Goal: Task Accomplishment & Management: Complete application form

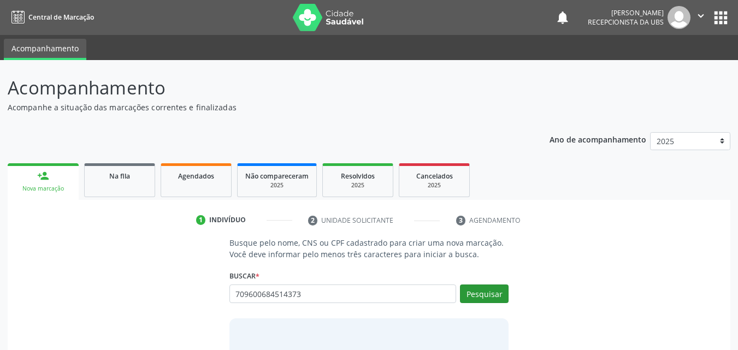
type input "709600684514373"
click at [486, 298] on button "Pesquisar" at bounding box center [484, 294] width 49 height 19
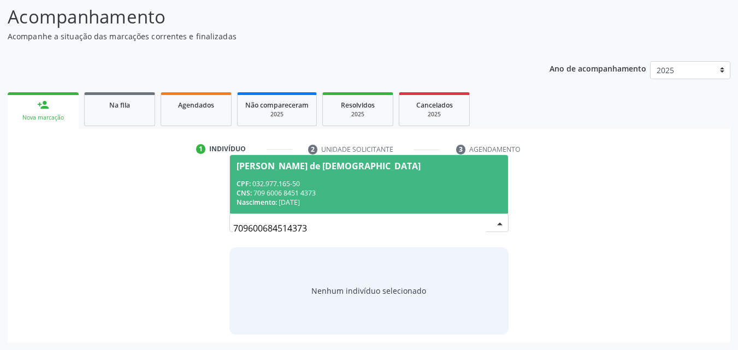
click at [298, 174] on span "[PERSON_NAME] de [DEMOGRAPHIC_DATA] CPF: 032.977.165-50 CNS: 709 6006 8451 4373…" at bounding box center [369, 184] width 279 height 58
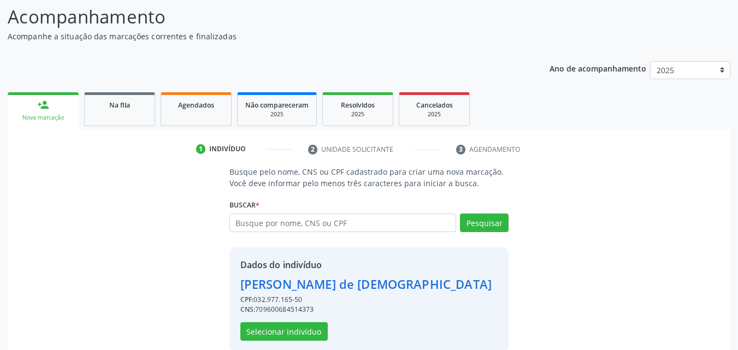
scroll to position [88, 0]
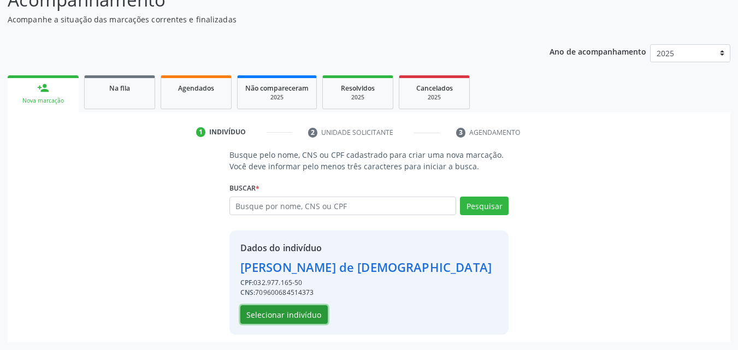
click at [287, 319] on button "Selecionar indivíduo" at bounding box center [283, 314] width 87 height 19
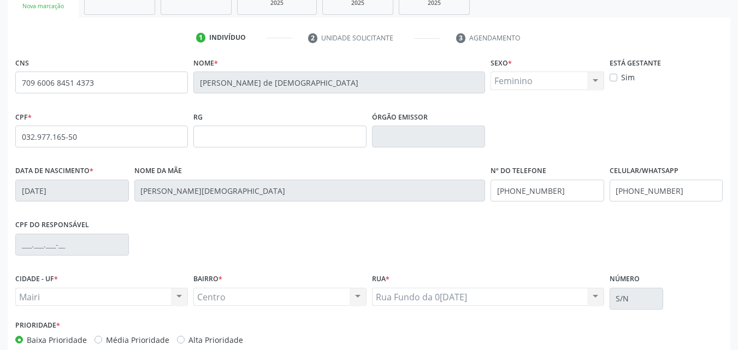
scroll to position [197, 0]
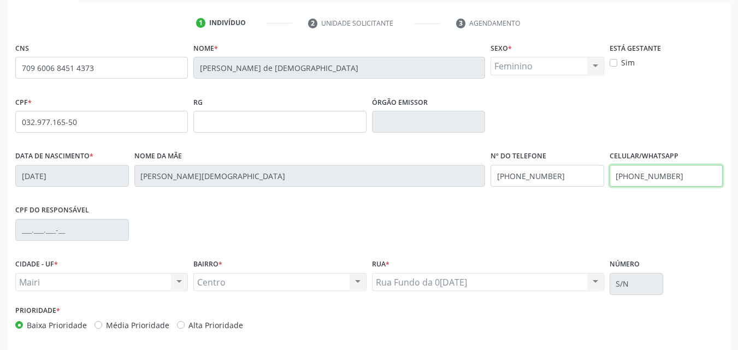
click at [691, 180] on input "[PHONE_NUMBER]" at bounding box center [667, 176] width 114 height 22
type input "("
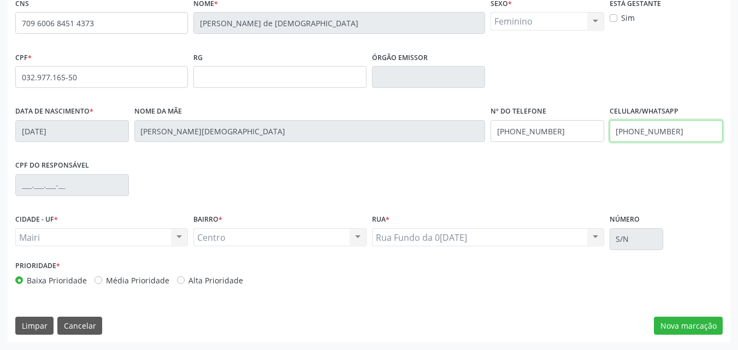
type input "[PHONE_NUMBER]"
click at [214, 281] on label "Alta Prioridade" at bounding box center [215, 280] width 55 height 11
click at [185, 281] on input "Alta Prioridade" at bounding box center [181, 280] width 8 height 10
radio input "true"
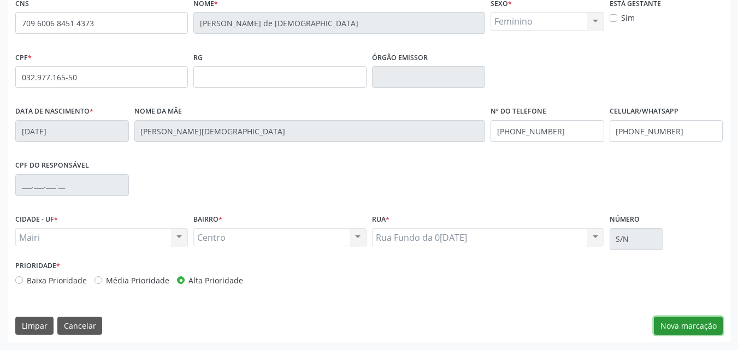
click at [673, 328] on button "Nova marcação" at bounding box center [688, 326] width 69 height 19
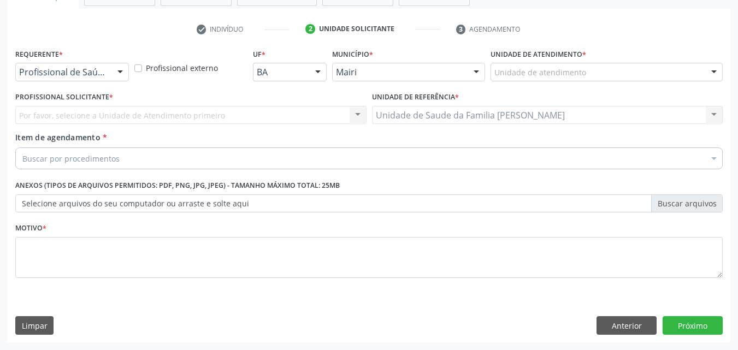
scroll to position [191, 0]
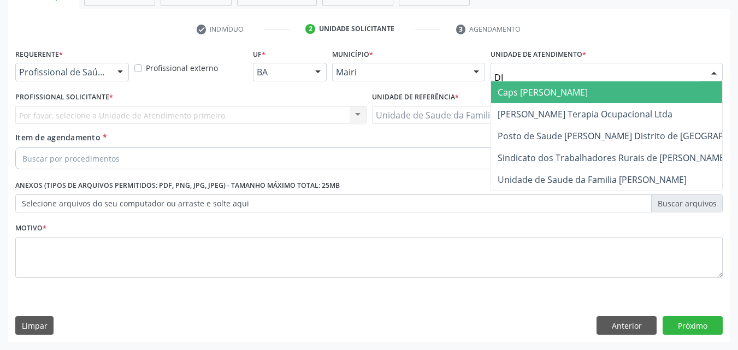
type input "DIL"
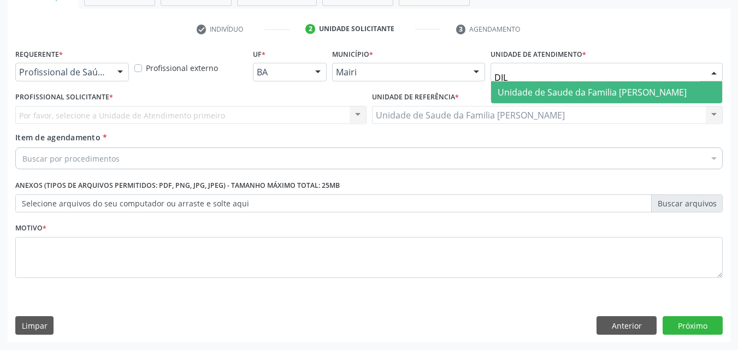
click at [524, 93] on span "Unidade de Saude da Familia [PERSON_NAME]" at bounding box center [592, 92] width 189 height 12
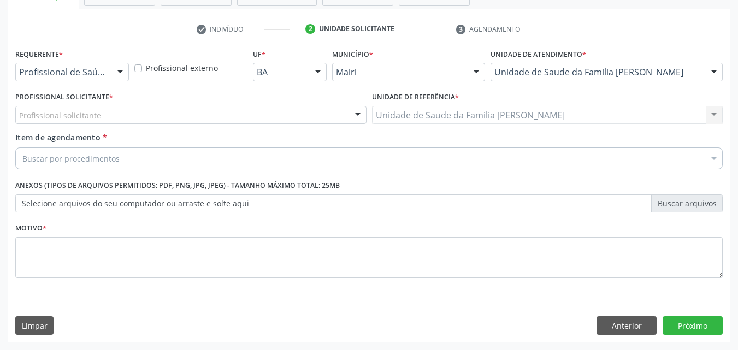
click at [115, 118] on div "Profissional solicitante" at bounding box center [190, 115] width 351 height 19
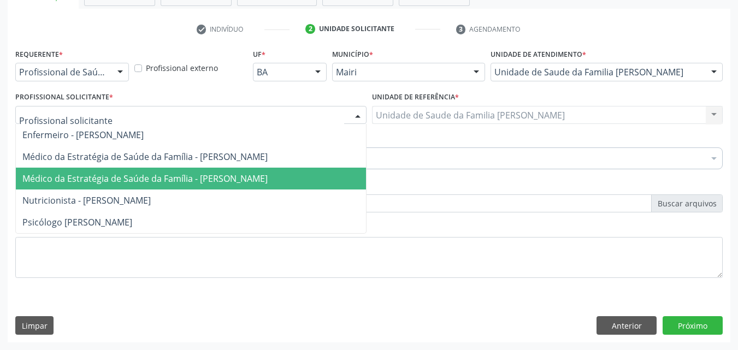
click at [155, 185] on span "Médico da Estratégia de Saúde da Família - [PERSON_NAME]" at bounding box center [191, 179] width 350 height 22
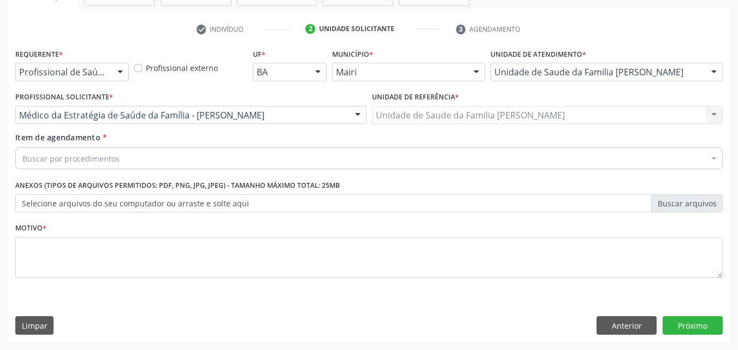
click at [138, 165] on div "Buscar por procedimentos" at bounding box center [368, 158] width 707 height 22
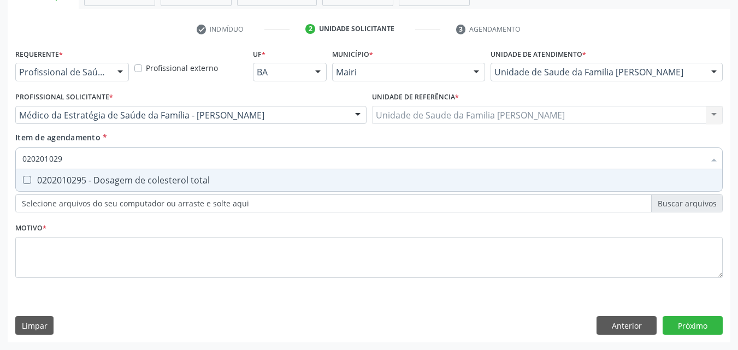
type input "0202010295"
click at [162, 173] on span "0202010295 - Dosagem de colesterol total" at bounding box center [369, 180] width 706 height 22
checkbox total "true"
type input "0202"
checkbox total "false"
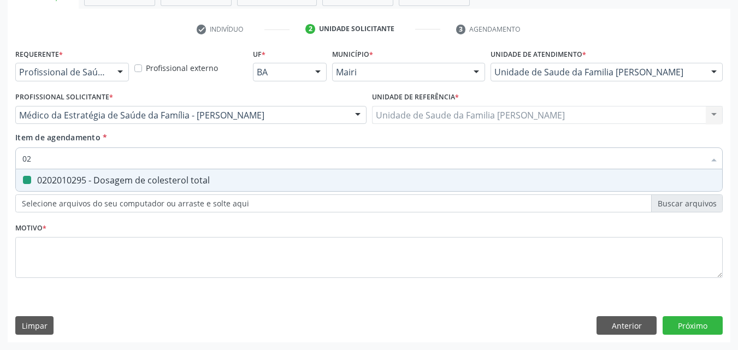
type input "0"
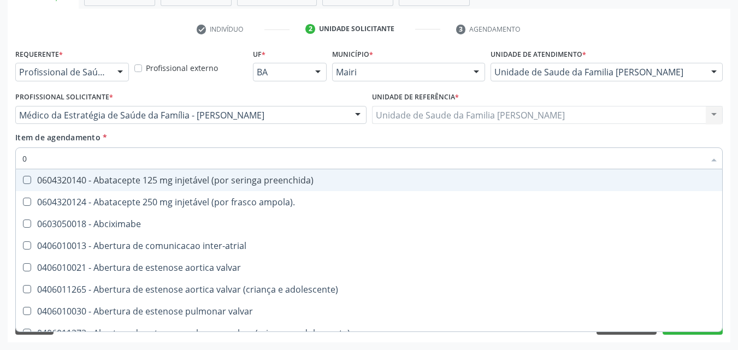
type input "02"
checkbox estimulo "true"
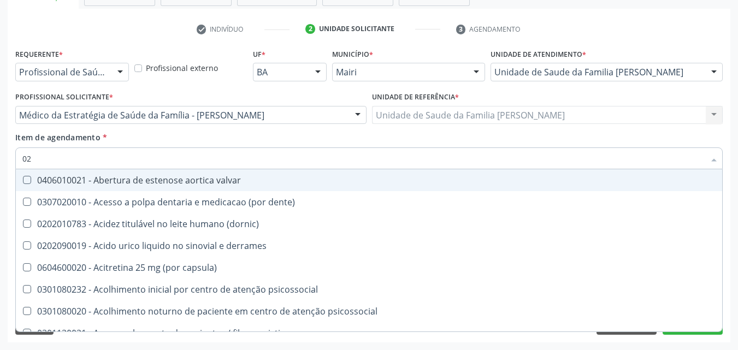
type input "020"
checkbox alimentos "true"
checkbox total "false"
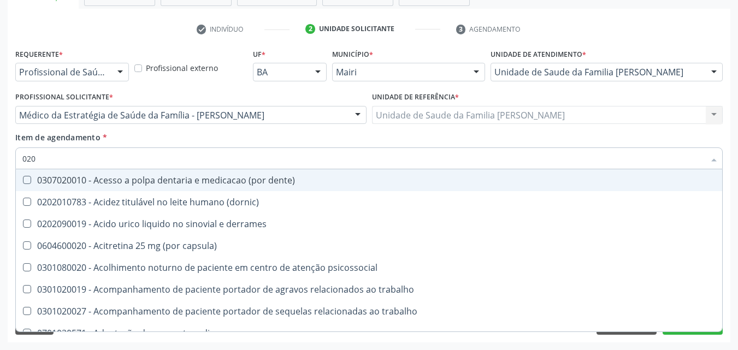
type input "0202"
checkbox ocular "true"
checkbox total "false"
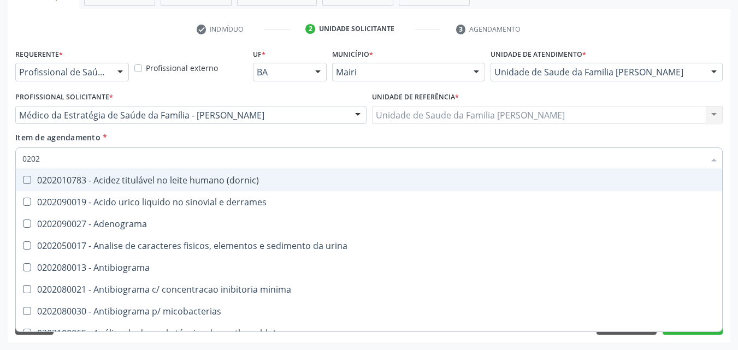
type input "02020"
checkbox ionizavel "true"
checkbox total "false"
type input "020201"
checkbox htlv-1 "true"
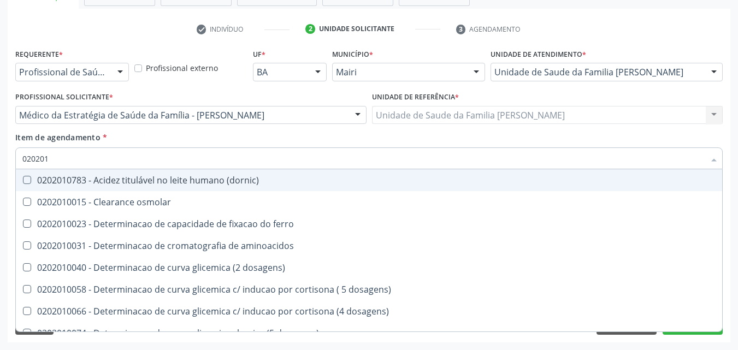
type input "0202010"
checkbox ionizavel "true"
checkbox total "false"
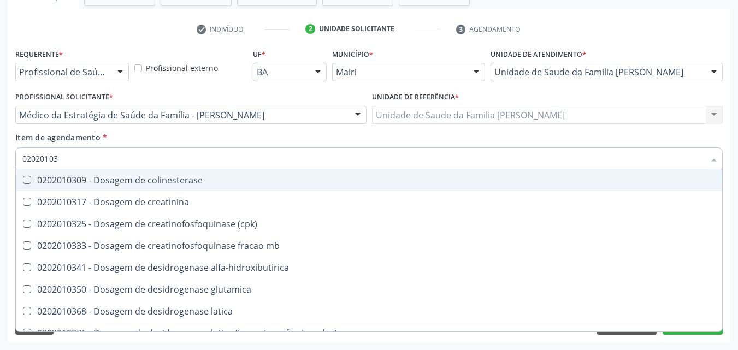
type input "020201031"
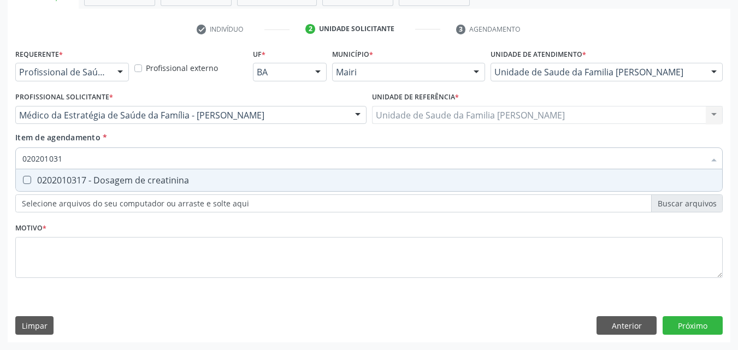
click at [162, 173] on span "0202010317 - Dosagem de creatinina" at bounding box center [369, 180] width 706 height 22
checkbox creatinina "true"
type input "02020103"
checkbox creatinina "false"
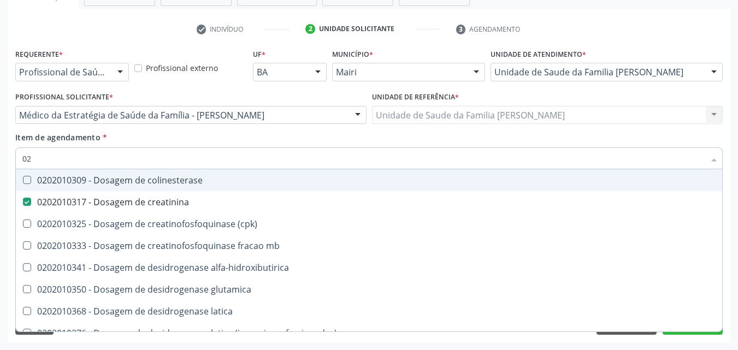
type input "0"
checkbox creatinina "false"
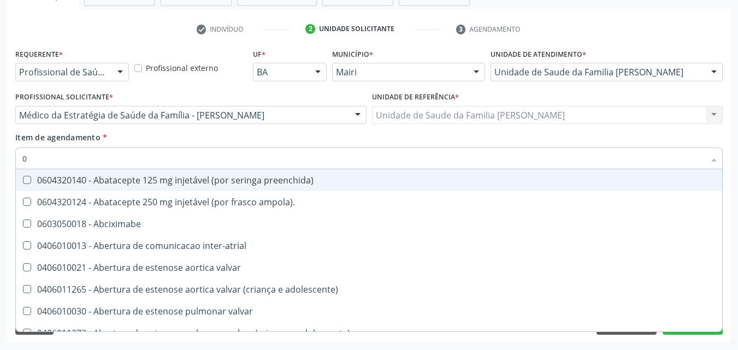
type input "02"
checkbox estimulo "true"
checkbox meckel "true"
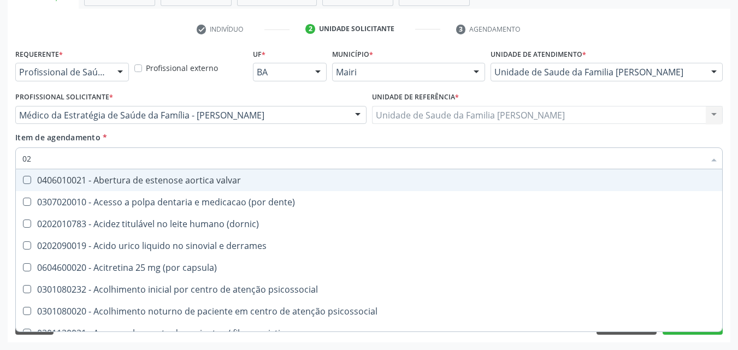
type input "020"
checkbox alimentos "true"
checkbox debridamento "true"
checkbox total "false"
checkbox creatinina "false"
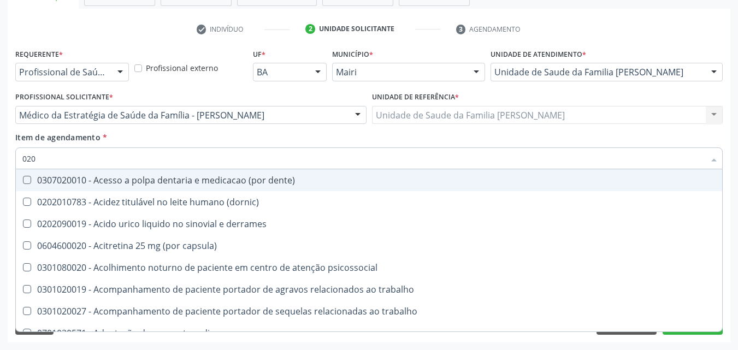
type input "0202"
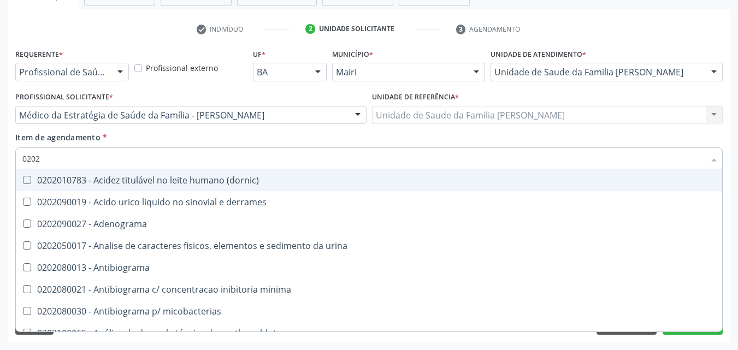
checkbox total "true"
checkbox creatinina "true"
checkbox bucomaxilofacial "false"
checkbox unilateral "false"
type input "02020"
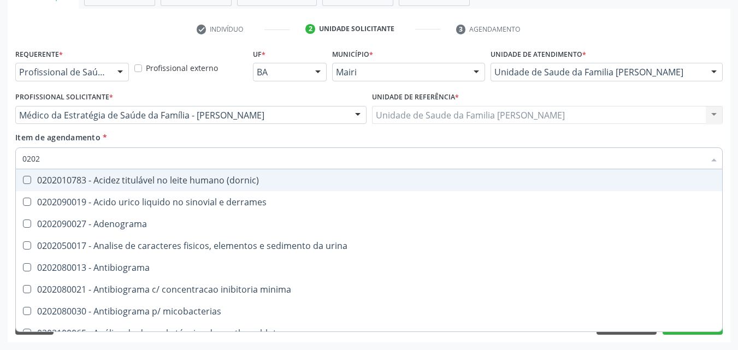
checkbox ionizavel "true"
checkbox catecolaminas "true"
checkbox total "false"
checkbox creatinina "false"
type input "020201"
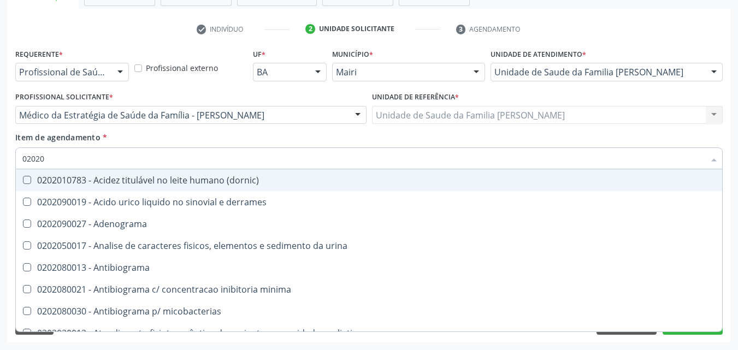
checkbox htlv-1 "true"
checkbox \(ch50\) "true"
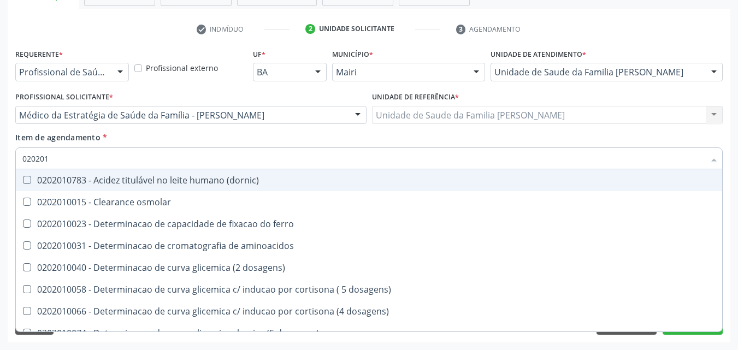
type input "0202010"
checkbox ionizavel "true"
checkbox catecolaminas "true"
checkbox total "false"
checkbox creatinina "false"
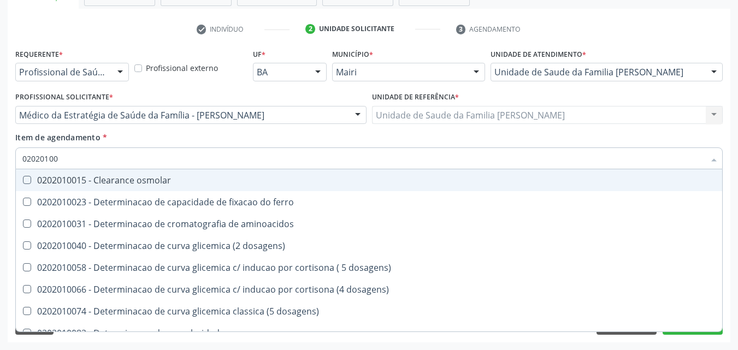
type input "020201004"
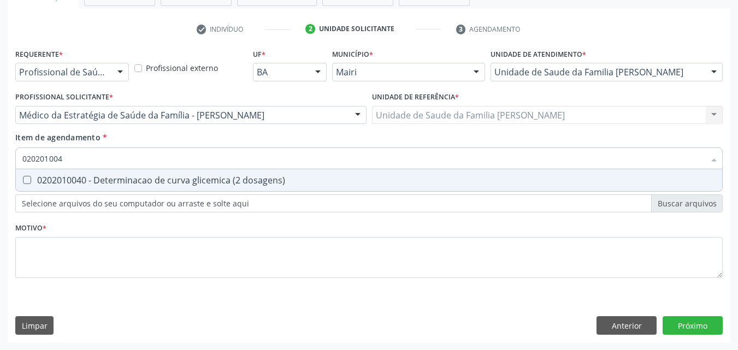
click at [162, 173] on span "0202010040 - Determinacao de curva glicemica (2 dosagens)" at bounding box center [369, 180] width 706 height 22
checkbox dosagens\) "true"
type input "02020100"
checkbox dosagens\) "false"
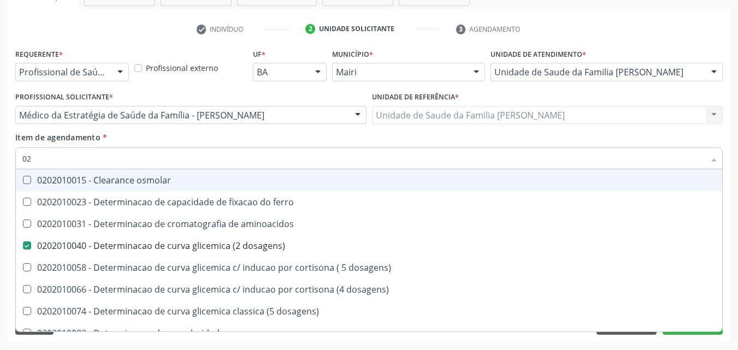
type input "0"
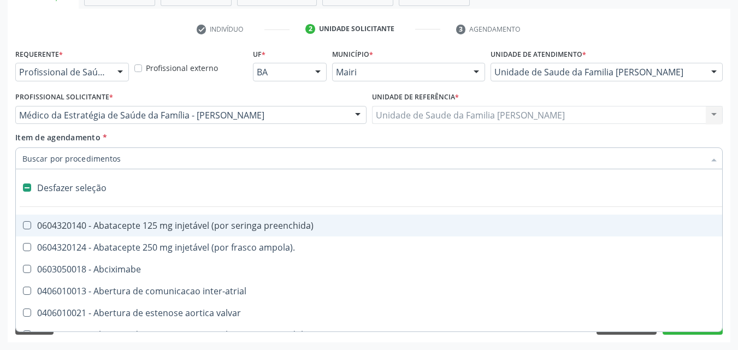
checkbox inter-atrial "false"
checkbox valvar "false"
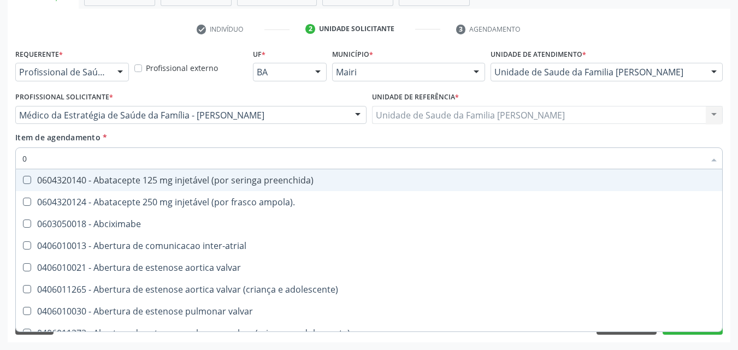
type input "02"
checkbox alimentação "true"
checkbox estimulo "true"
checkbox meckel "true"
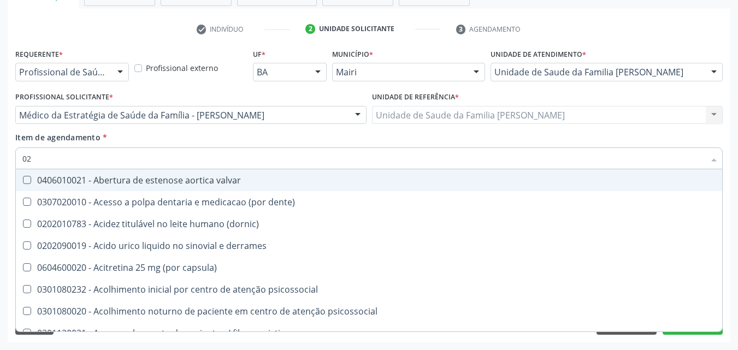
type input "020"
checkbox comprimido\) "true"
checkbox alimentos "true"
checkbox debridamento "true"
checkbox dosagens\) "false"
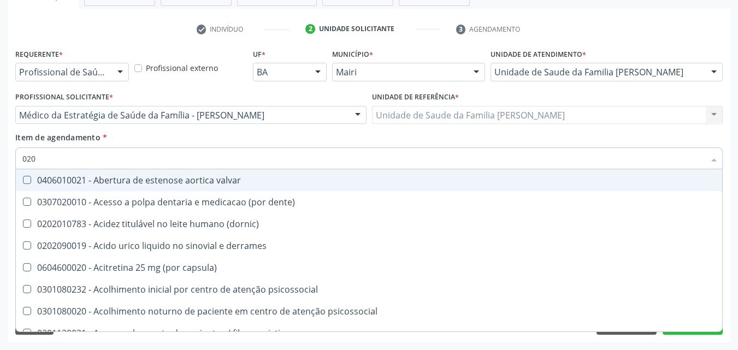
checkbox total "false"
checkbox creatinina "false"
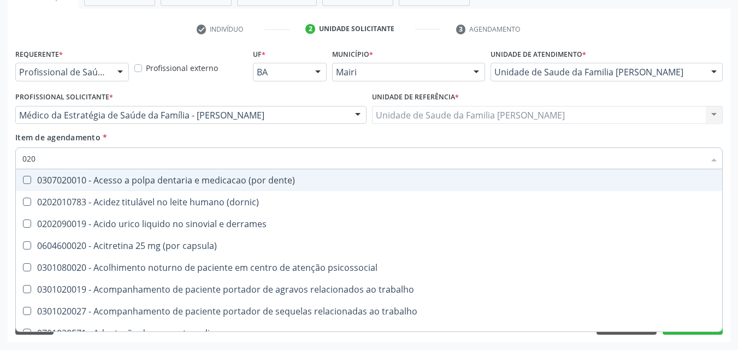
type input "0202"
checkbox lisa "true"
checkbox ocular "true"
checkbox nervo "true"
checkbox dosagens\) "false"
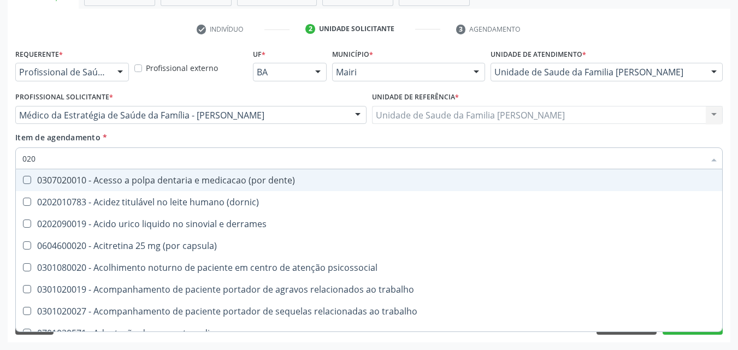
checkbox total "false"
checkbox creatinina "false"
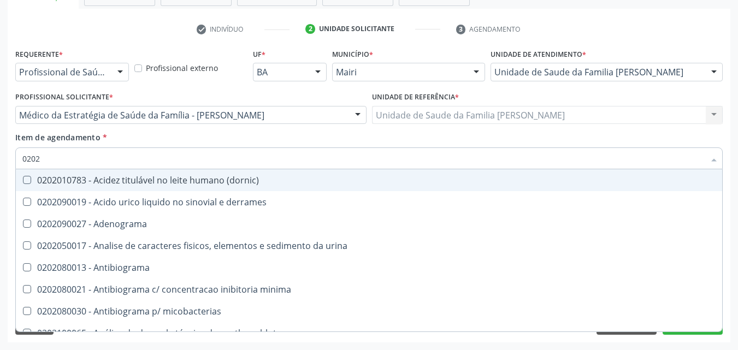
type input "02020"
checkbox htlv-1 "true"
checkbox dosagens\) "false"
checkbox ionizavel "true"
checkbox catecolaminas "true"
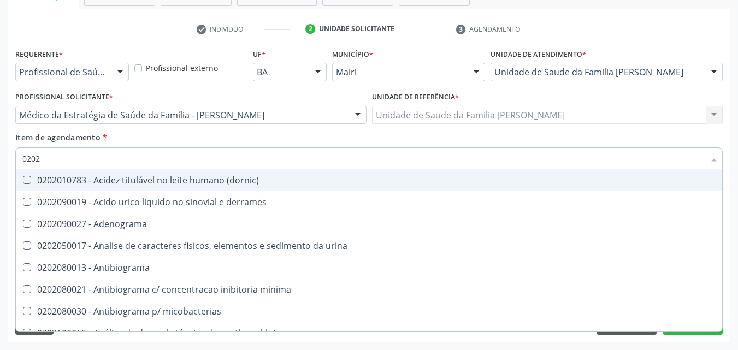
checkbox total "false"
checkbox creatinina "false"
type input "020201"
checkbox Antibiograma "true"
checkbox htlv-1 "true"
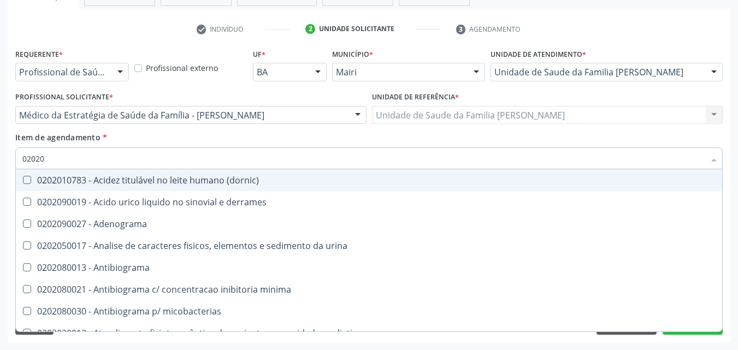
checkbox \(ch50\) "true"
checkbox dosagens\) "false"
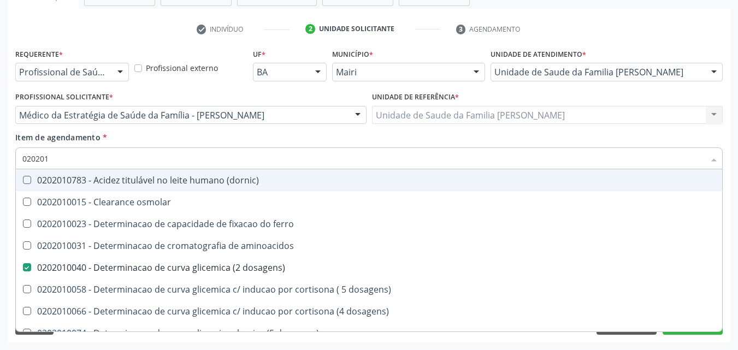
type input "0202010"
checkbox ionizavel "true"
checkbox catecolaminas "true"
checkbox total "false"
checkbox creatinina "false"
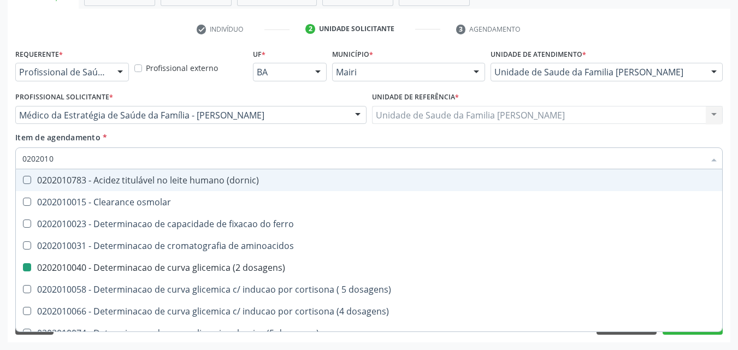
type input "02020106"
checkbox dosagens\) "false"
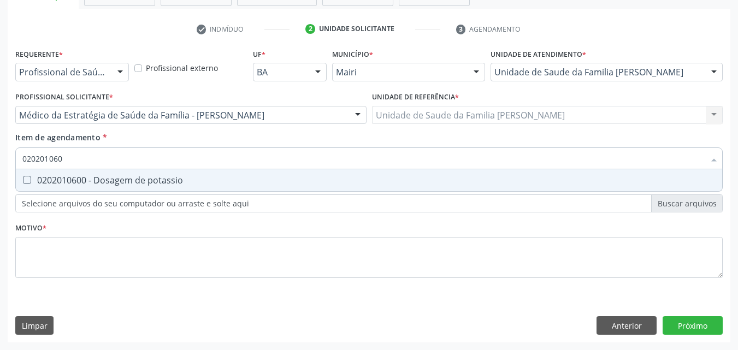
type input "0202010600"
click at [162, 173] on span "0202010600 - Dosagem de potassio" at bounding box center [369, 180] width 706 height 22
checkbox potassio "true"
type input "0"
checkbox potassio "false"
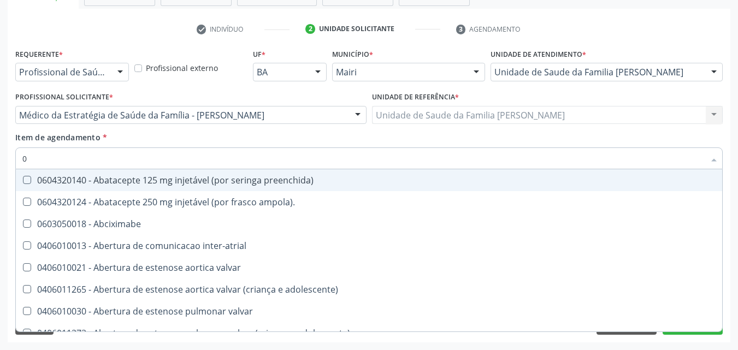
type input "02"
checkbox alimentação "true"
checkbox estimulo "true"
checkbox meckel "true"
checkbox redome\) "true"
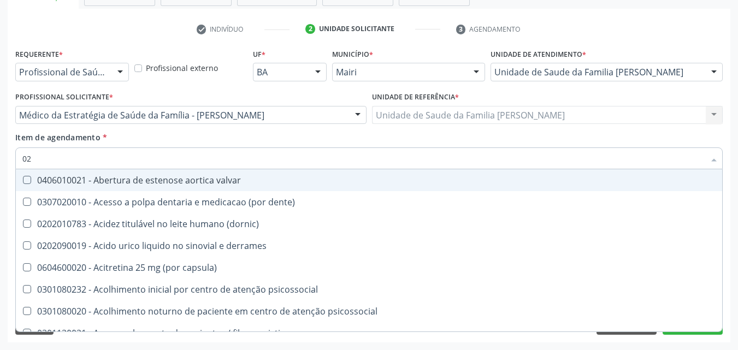
type input "020"
checkbox comprimido\) "true"
checkbox alimentos "true"
checkbox debridamento "true"
checkbox dosagens\) "false"
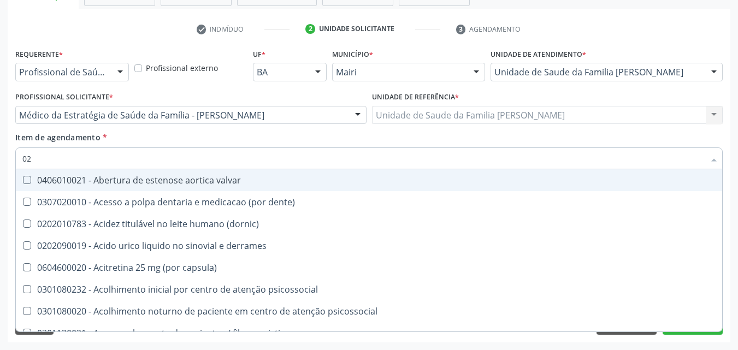
checkbox lumen "true"
checkbox total "false"
checkbox creatinina "false"
checkbox potassio "false"
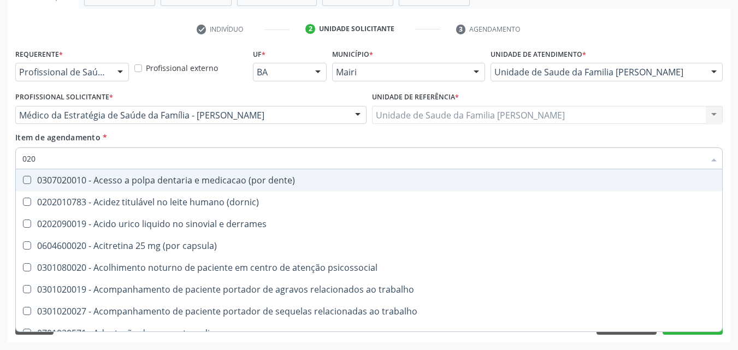
type input "0202"
checkbox lisa "true"
checkbox ocular "true"
checkbox nervo "true"
checkbox neoplasias "true"
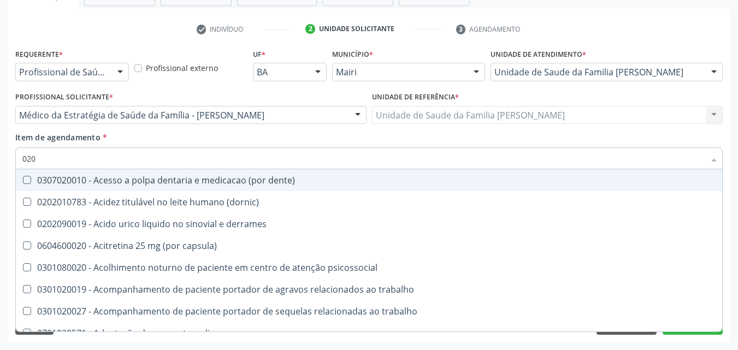
checkbox dosagens\) "false"
checkbox total "false"
checkbox creatinina "false"
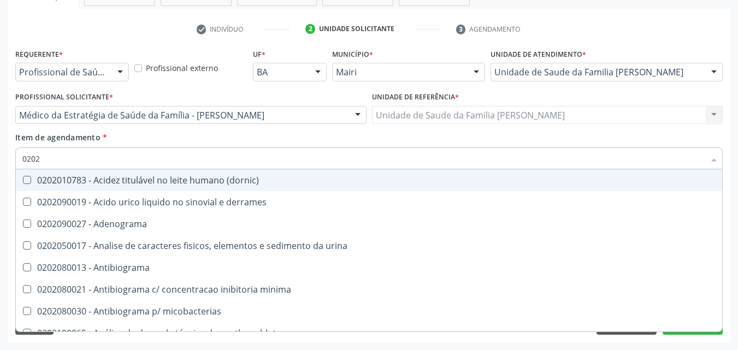
type input "02020"
checkbox htlv-1 "true"
checkbox dosagens\) "false"
checkbox ionizavel "true"
checkbox catecolaminas "true"
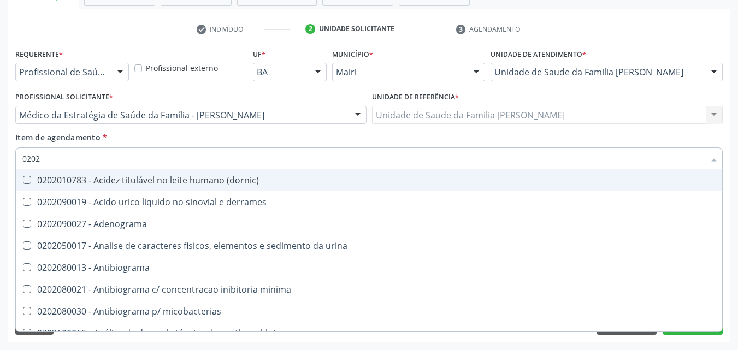
checkbox total "false"
checkbox creatinina "false"
checkbox isomerase-fosfohexose "true"
checkbox potassio "false"
type input "020201"
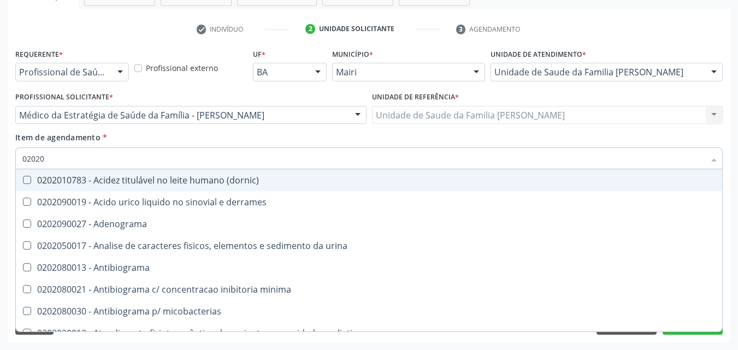
checkbox Antibiograma "true"
checkbox htlv-1 "true"
checkbox \(ch50\) "true"
checkbox dosagens\) "false"
checkbox d "true"
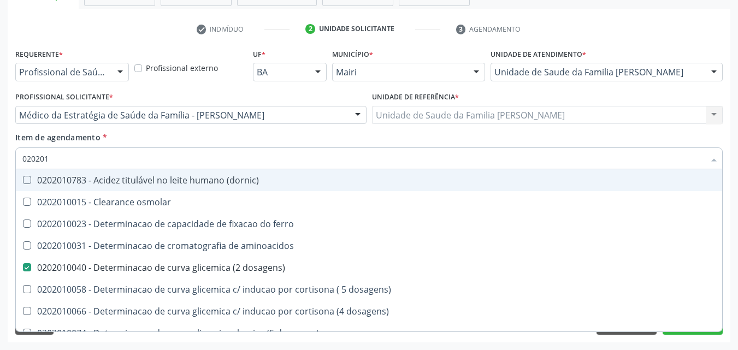
type input "0202010"
checkbox ionizavel "true"
checkbox catecolaminas "true"
checkbox total "false"
checkbox creatinina "false"
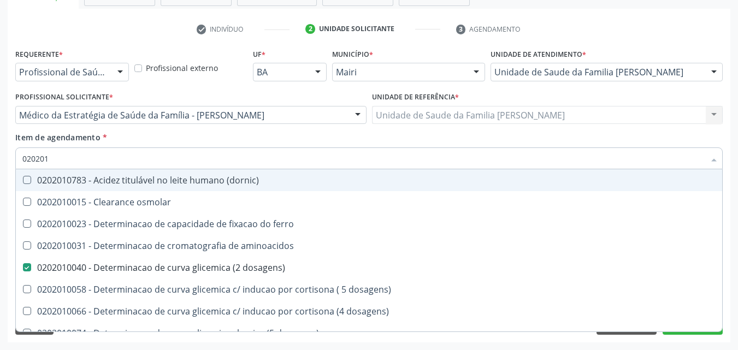
checkbox hidroxiprolina "true"
checkbox potassio "false"
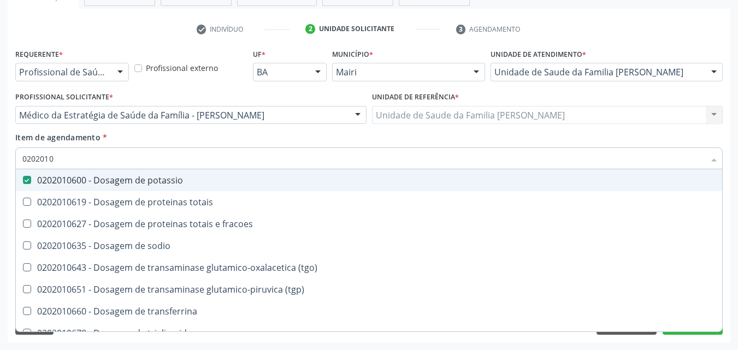
type input "02020106"
checkbox potassio "true"
checkbox \(tgo\) "false"
type input "020201067"
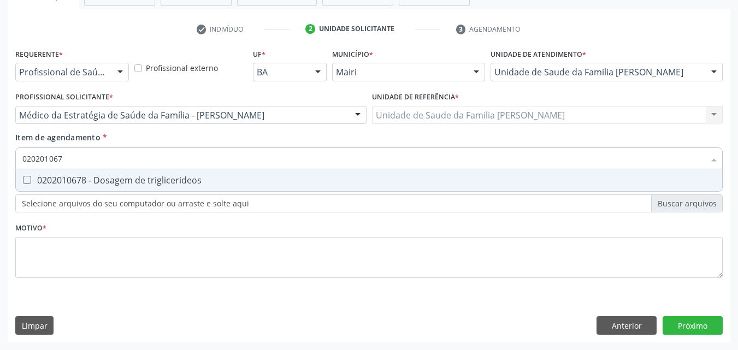
click at [162, 173] on span "0202010678 - Dosagem de triglicerideos" at bounding box center [369, 180] width 706 height 22
checkbox triglicerideos "true"
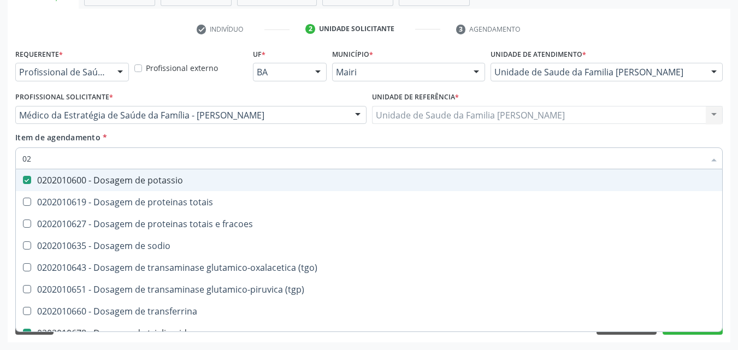
type input "0"
checkbox potassio "false"
checkbox \(tgo\) "false"
checkbox triglicerideos "false"
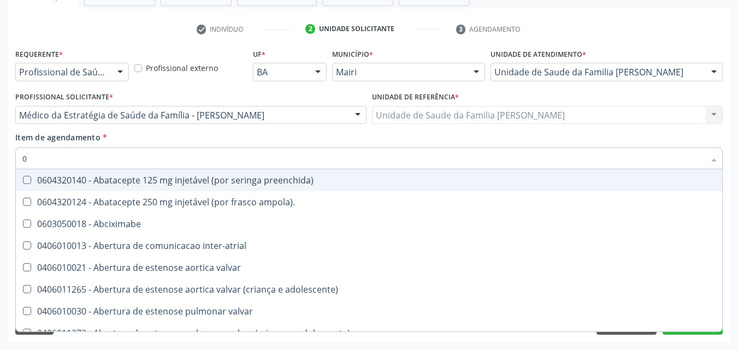
type input "02"
checkbox alimentação "true"
checkbox estimulo "true"
checkbox meckel "true"
checkbox redome\) "true"
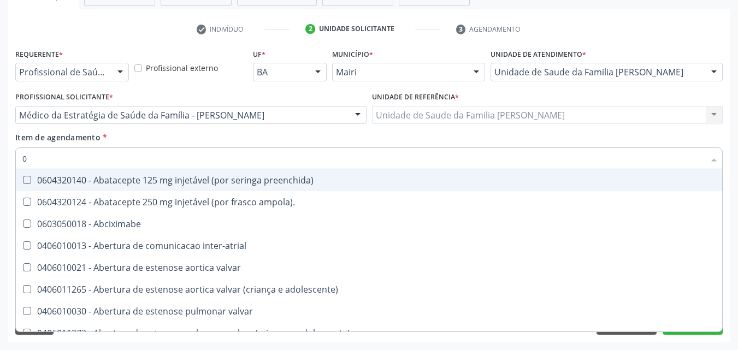
checkbox Colpoperineocleise "true"
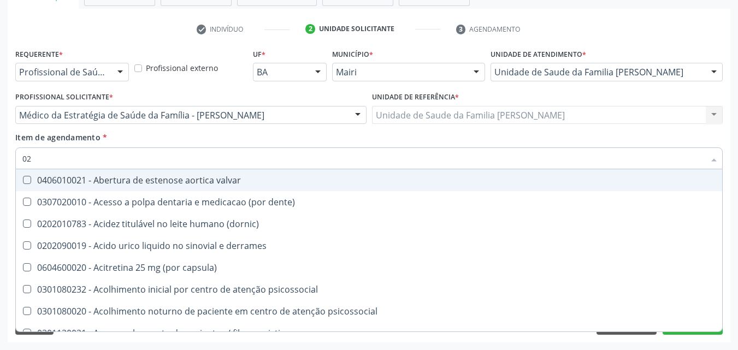
type input "020"
checkbox comprimido\) "true"
checkbox alimentos "true"
checkbox debridamento "true"
checkbox dosagens\) "false"
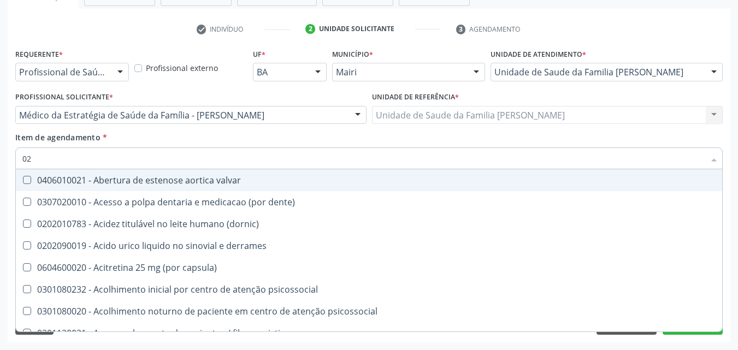
checkbox lumen "true"
checkbox acetona "true"
checkbox total "false"
checkbox creatinina "false"
checkbox potassio "false"
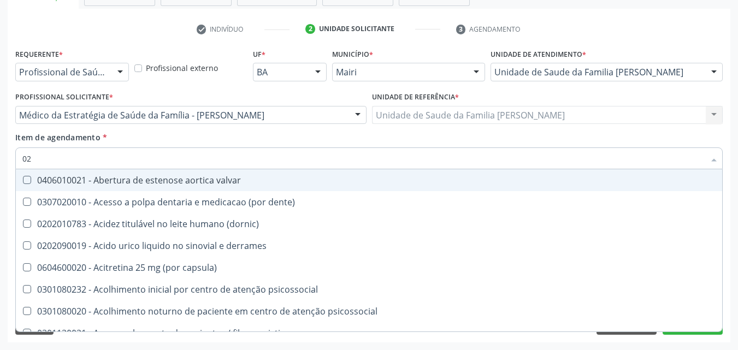
checkbox triglicerideos "false"
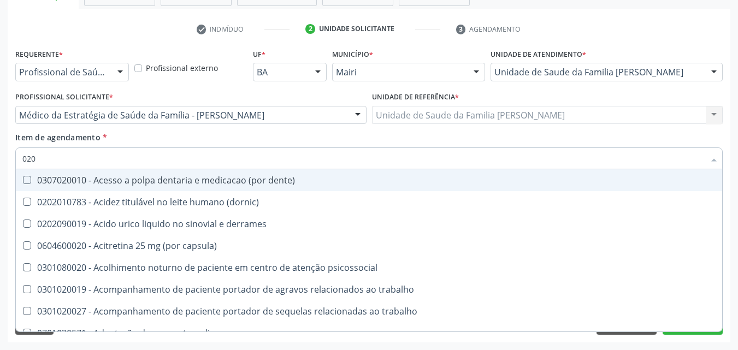
type input "0202"
checkbox lisa "true"
checkbox ocular "true"
checkbox nervo "true"
checkbox neoplasias "true"
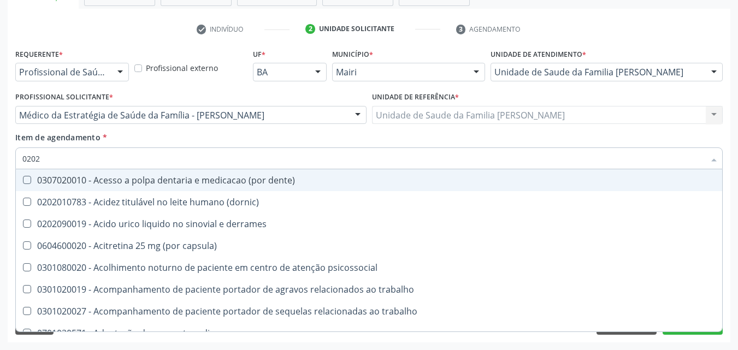
checkbox \(semi-solido\) "true"
checkbox dosagens\) "false"
checkbox total "false"
checkbox creatinina "false"
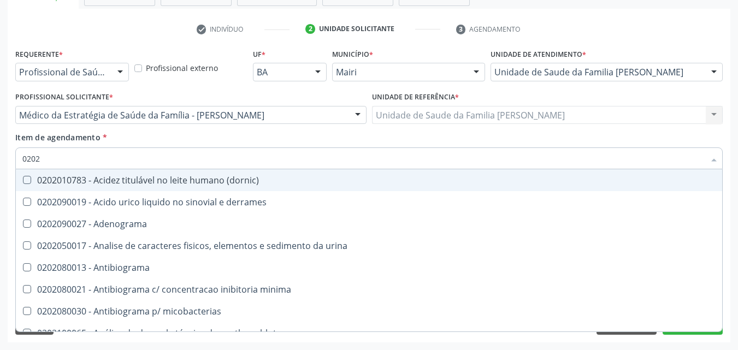
type input "02020"
checkbox htlv-1 "true"
checkbox dosagens\) "false"
checkbox ionizavel "true"
checkbox catecolaminas "true"
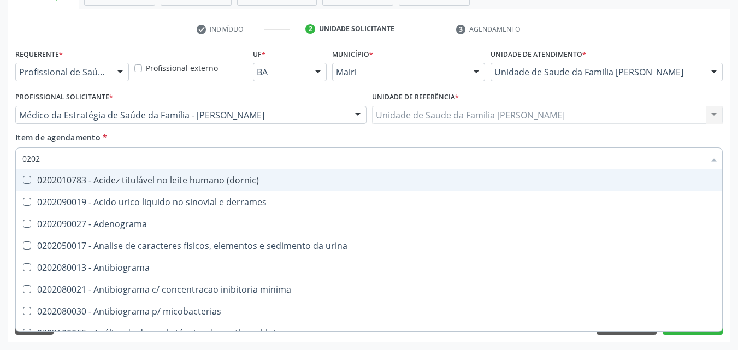
checkbox total "false"
checkbox creatinina "false"
checkbox isomerase-fosfohexose "true"
checkbox potassio "false"
checkbox quinidina "true"
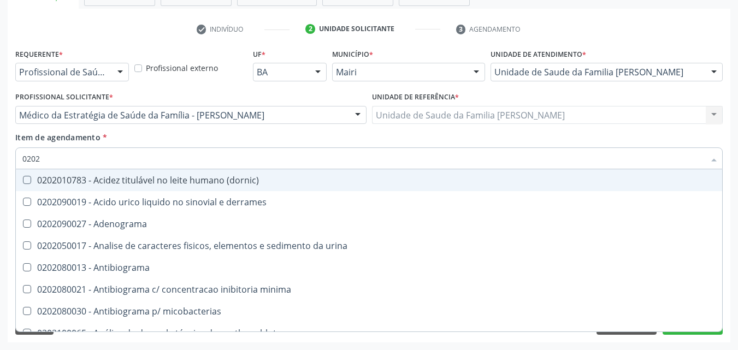
checkbox triglicerideos "false"
